Goal: Task Accomplishment & Management: Complete application form

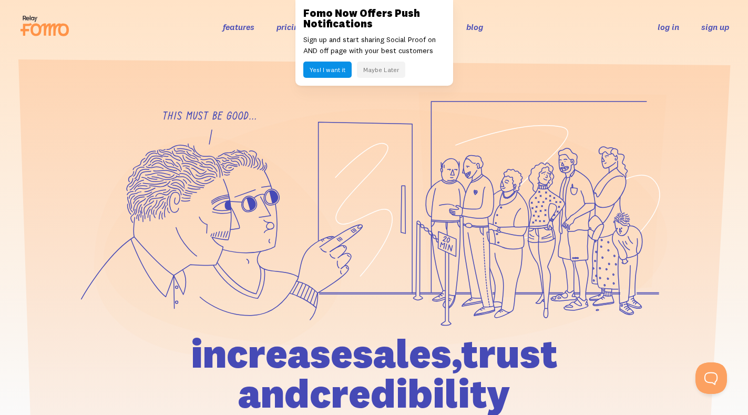
click at [711, 24] on link "sign up" at bounding box center [715, 27] width 28 height 11
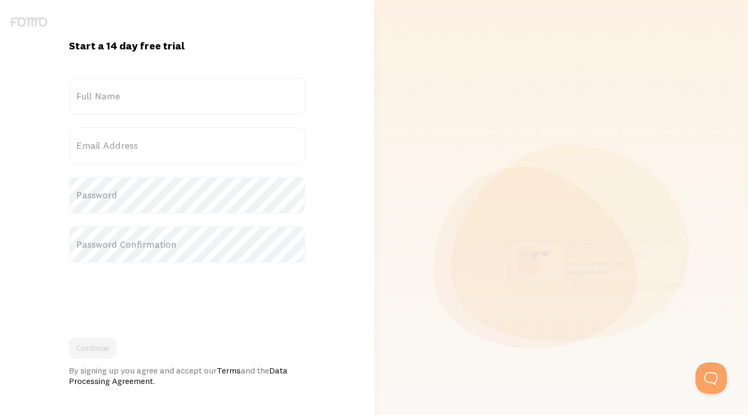
click at [135, 90] on label "Full Name" at bounding box center [187, 96] width 236 height 37
click at [135, 90] on input "Full Name" at bounding box center [187, 96] width 236 height 37
click at [123, 95] on label "Full Name" at bounding box center [187, 96] width 236 height 37
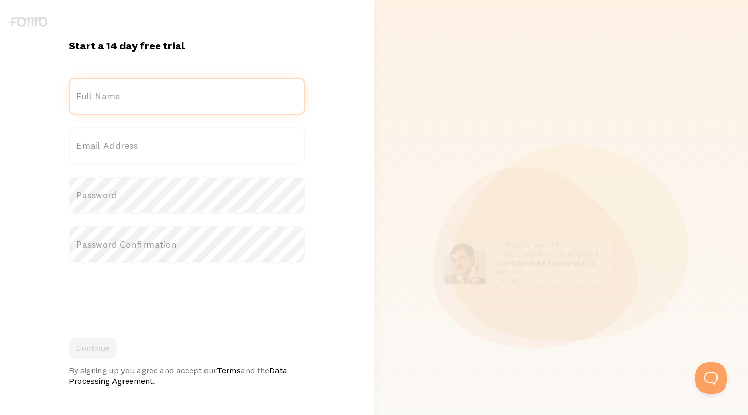
click at [123, 95] on input "Full Name" at bounding box center [187, 96] width 236 height 37
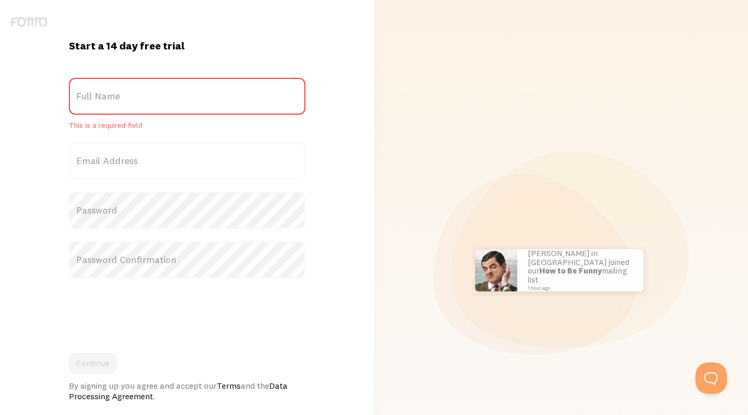
click at [110, 98] on label "Full Name" at bounding box center [187, 96] width 236 height 37
click at [110, 98] on input "Full Name" at bounding box center [187, 96] width 236 height 37
click at [118, 90] on label "Full Name" at bounding box center [187, 96] width 236 height 37
click at [118, 90] on input "Full Name" at bounding box center [187, 96] width 236 height 37
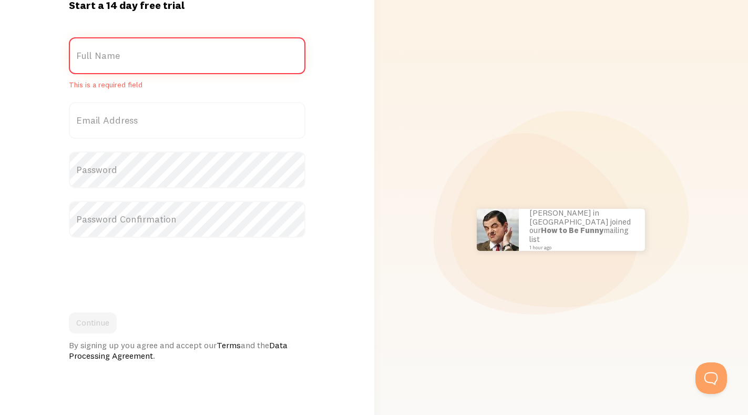
scroll to position [125, 0]
